Goal: Use online tool/utility: Utilize a website feature to perform a specific function

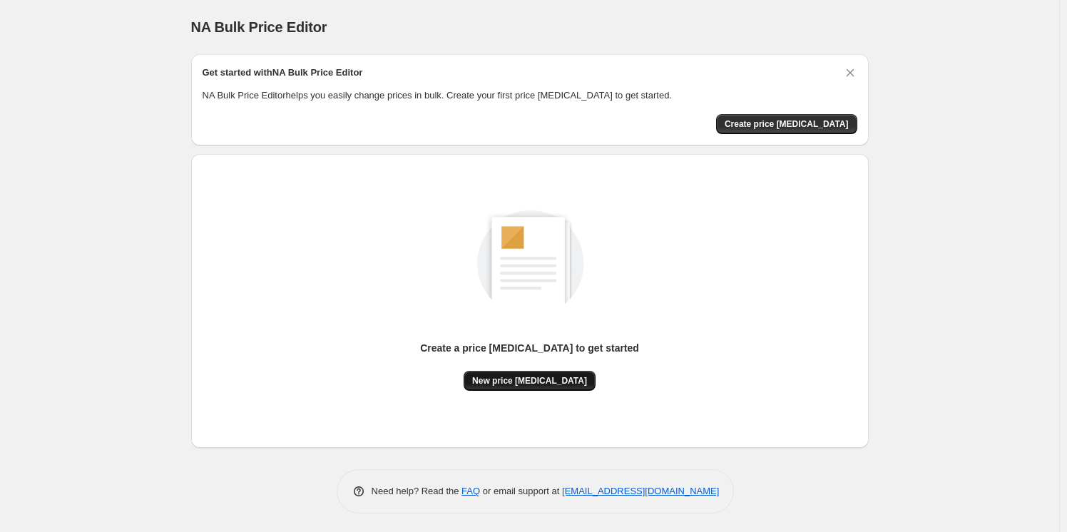
click at [498, 383] on span "New price [MEDICAL_DATA]" at bounding box center [529, 380] width 115 height 11
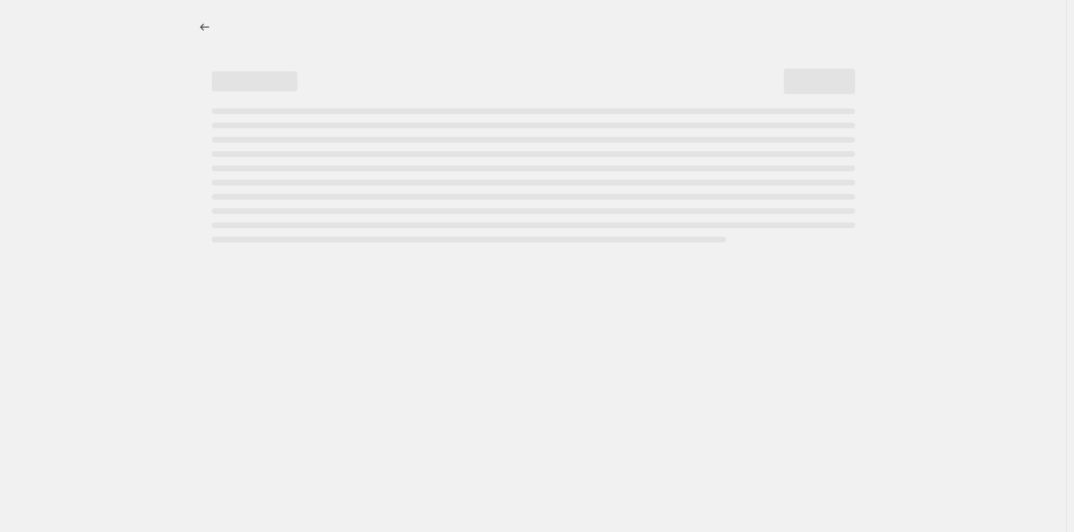
select select "percentage"
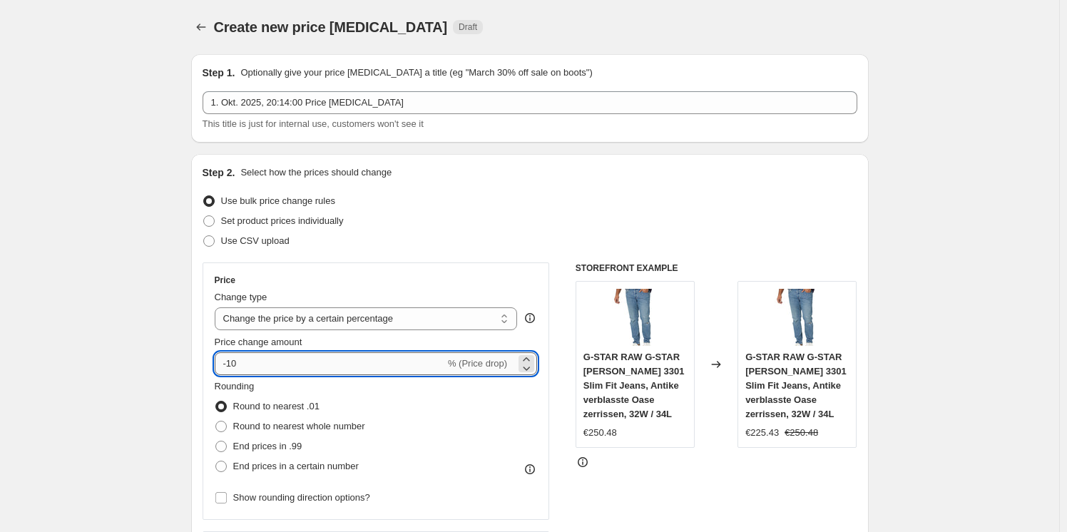
click at [337, 362] on input "-10" at bounding box center [330, 363] width 230 height 23
type input "-1"
type input "-30"
click at [487, 241] on div "Use CSV upload" at bounding box center [530, 241] width 655 height 20
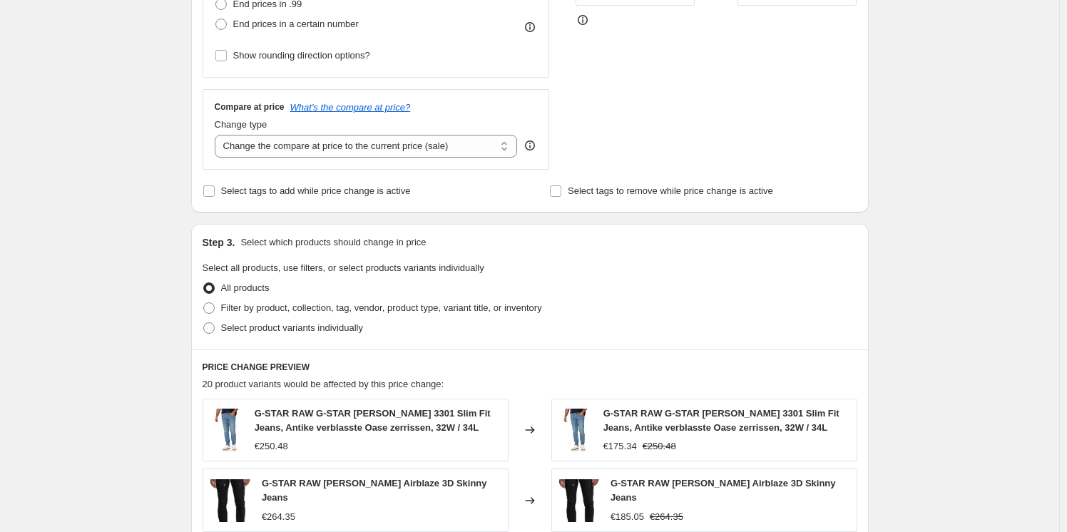
scroll to position [911, 0]
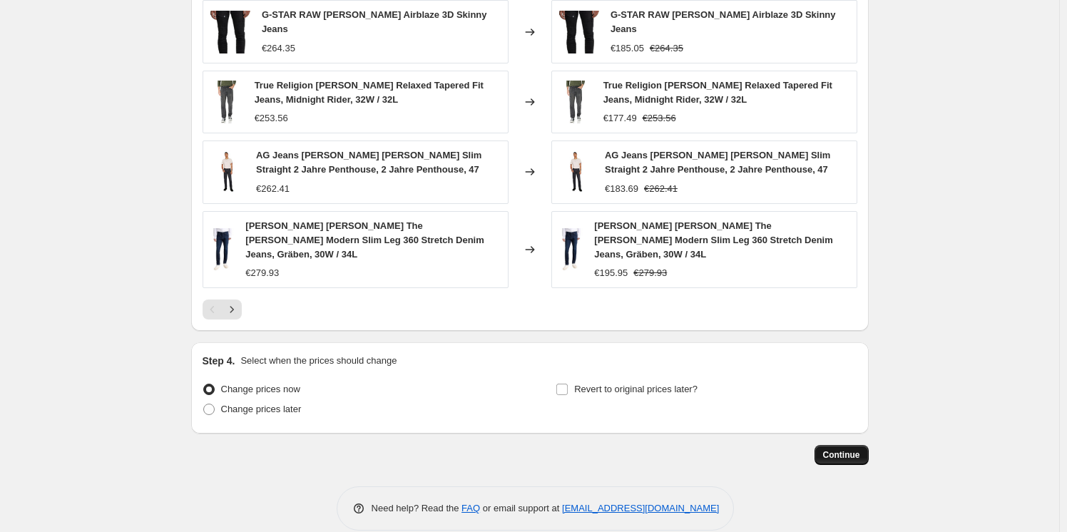
click at [844, 449] on span "Continue" at bounding box center [841, 454] width 37 height 11
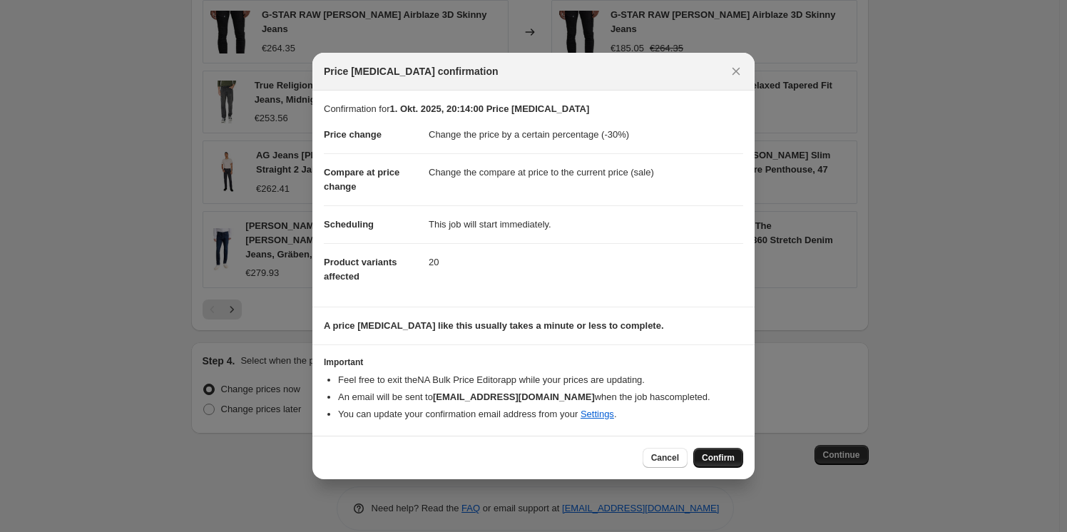
click at [716, 457] on span "Confirm" at bounding box center [718, 457] width 33 height 11
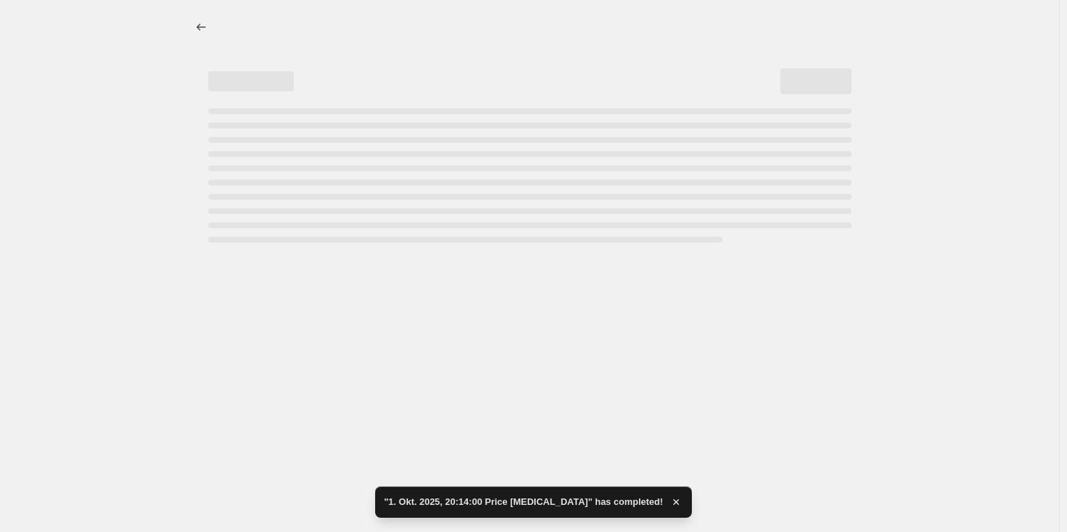
select select "percentage"
